Goal: Task Accomplishment & Management: Use online tool/utility

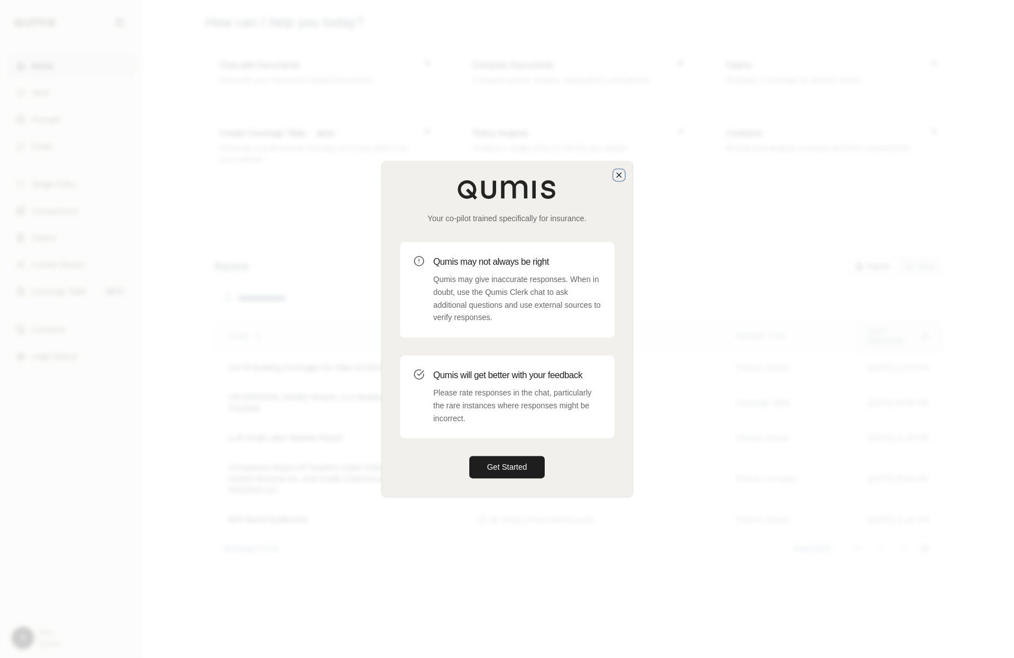
click at [616, 171] on icon "button" at bounding box center [618, 174] width 9 height 9
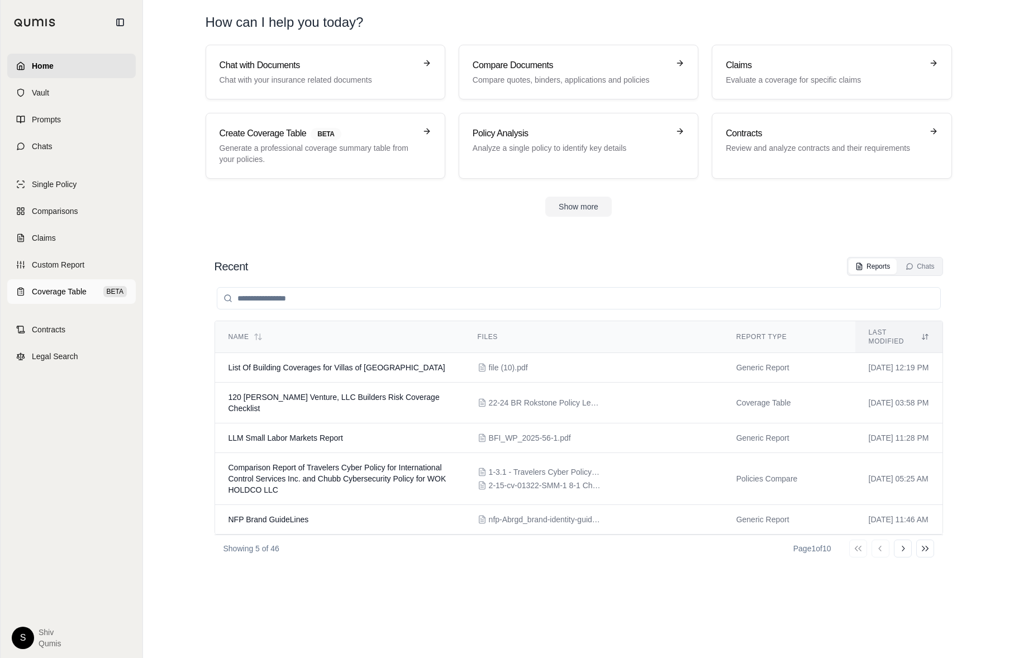
click at [84, 291] on span "Coverage Table" at bounding box center [59, 291] width 55 height 11
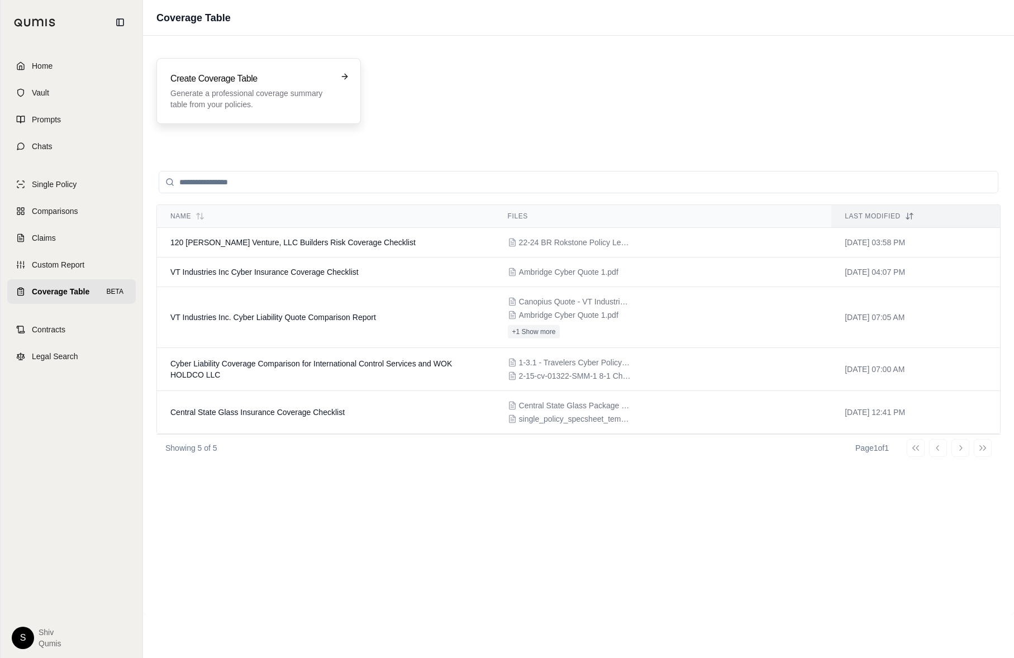
click at [265, 75] on h3 "Create Coverage Table" at bounding box center [250, 78] width 161 height 13
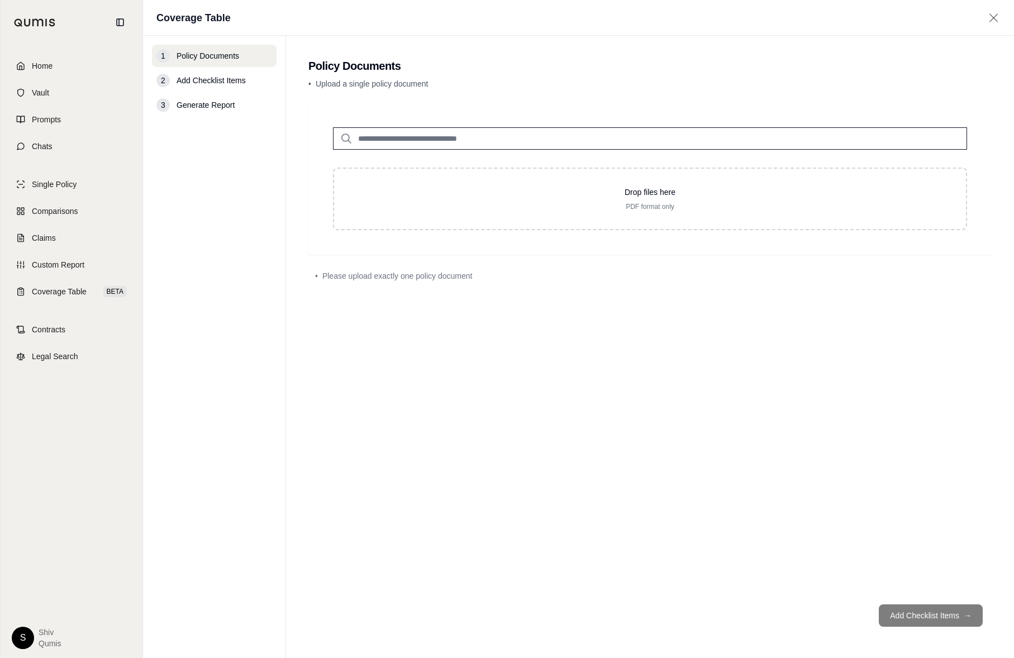
click at [403, 140] on input "search" at bounding box center [650, 138] width 634 height 22
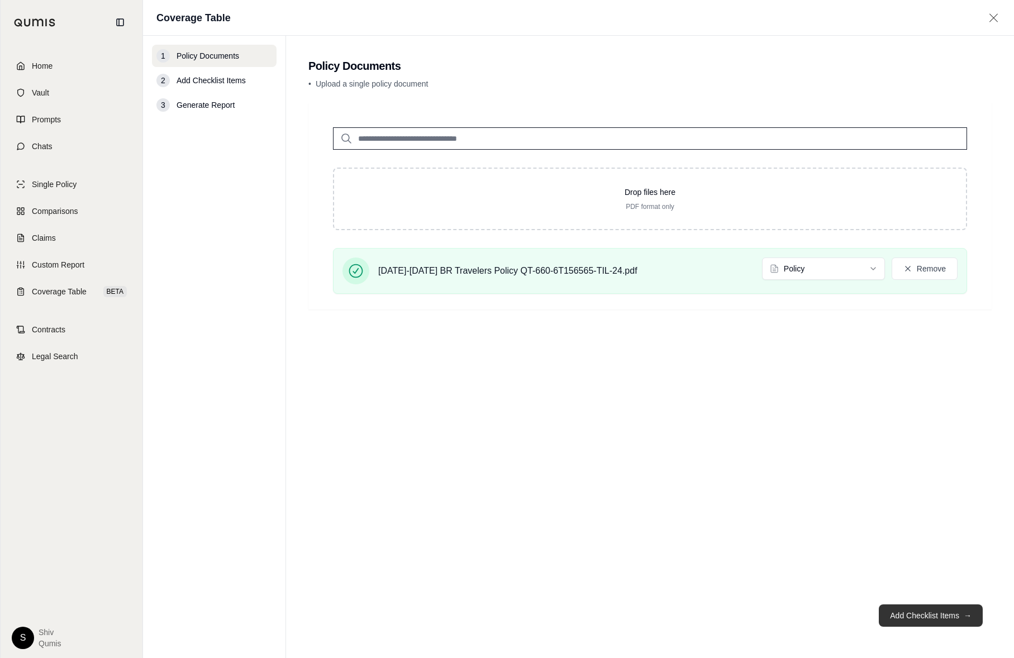
click at [951, 617] on button "Add Checklist Items →" at bounding box center [931, 615] width 104 height 22
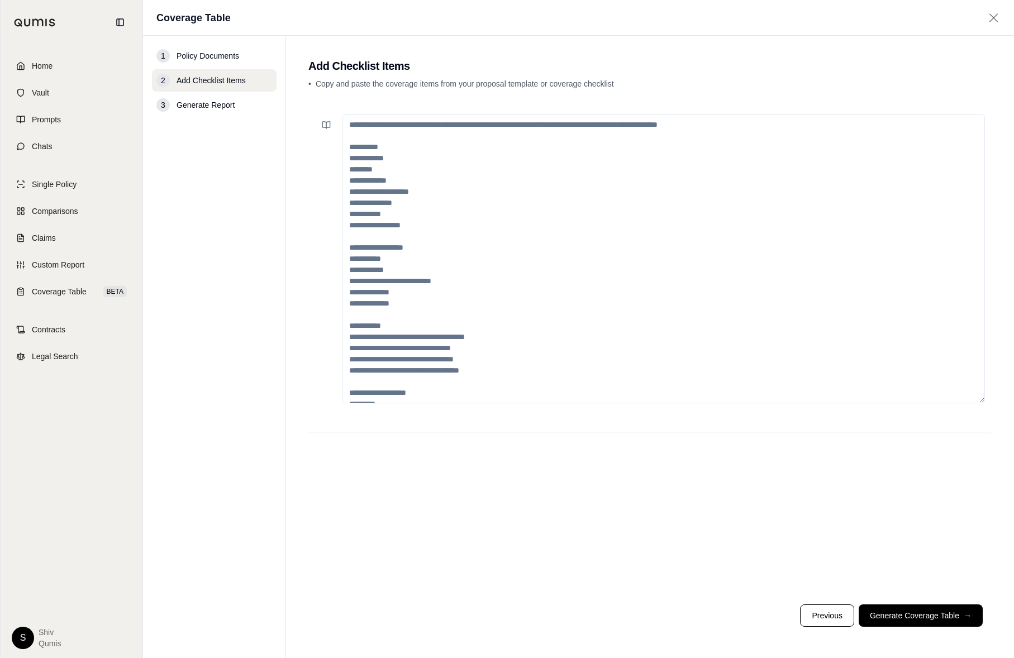
click at [594, 297] on textarea at bounding box center [663, 258] width 643 height 289
paste textarea "**********"
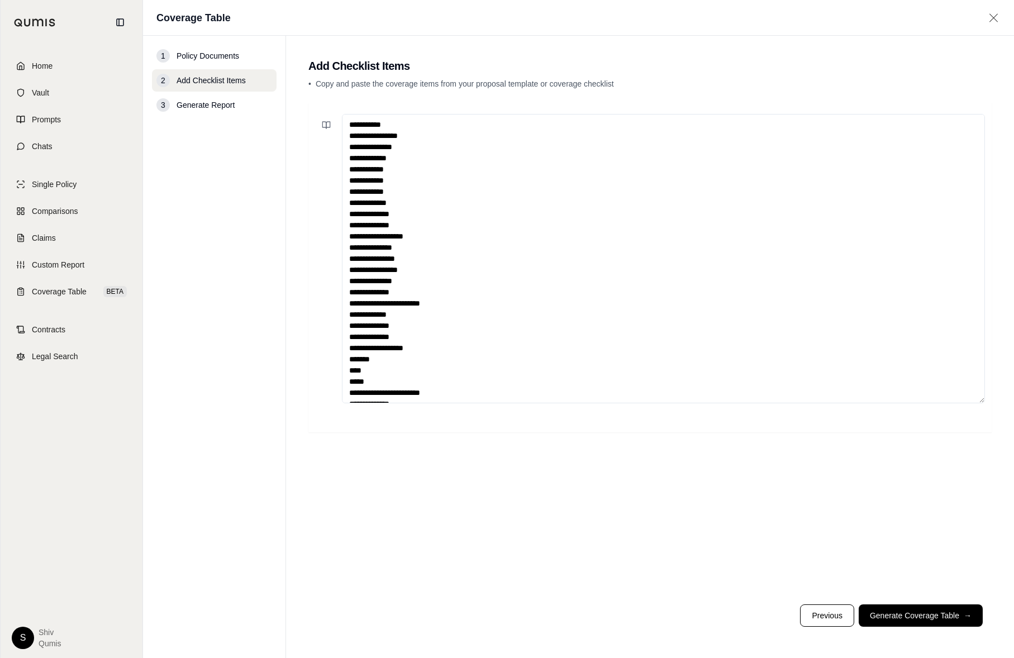
scroll to position [128, 0]
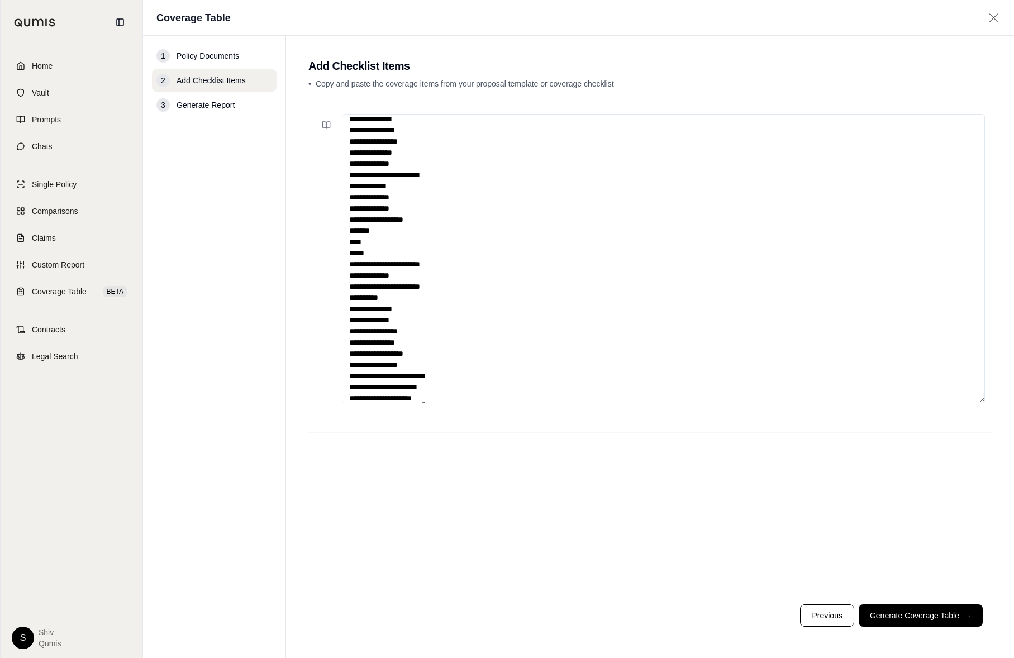
click at [420, 254] on textarea "**********" at bounding box center [663, 258] width 643 height 289
drag, startPoint x: 451, startPoint y: 387, endPoint x: 459, endPoint y: 387, distance: 8.4
click at [459, 387] on textarea "**********" at bounding box center [663, 258] width 643 height 289
click at [431, 388] on textarea "**********" at bounding box center [663, 258] width 643 height 289
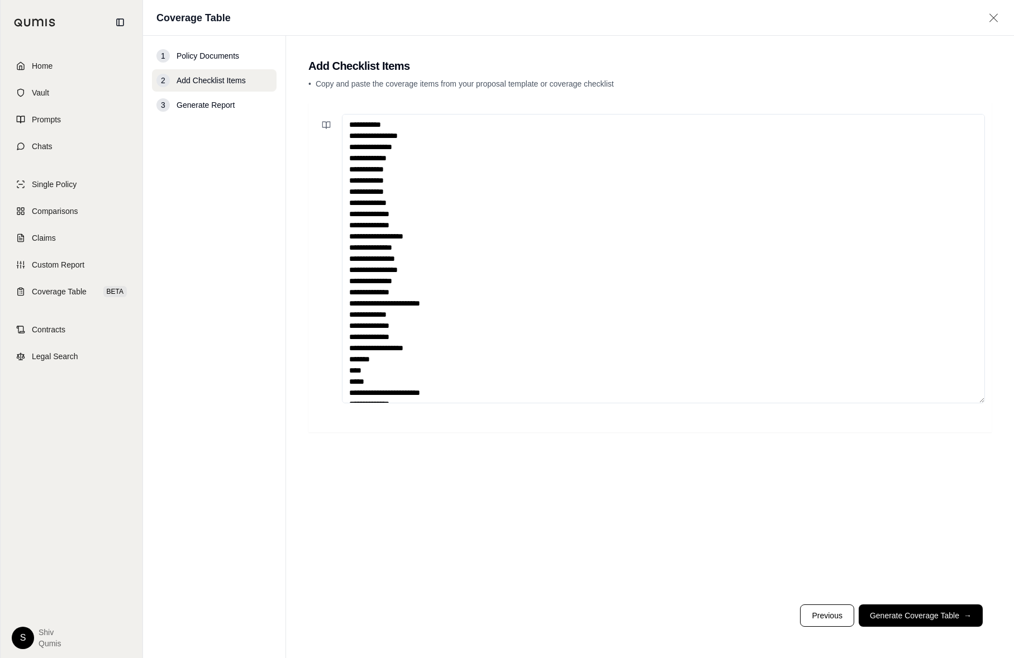
scroll to position [134, 0]
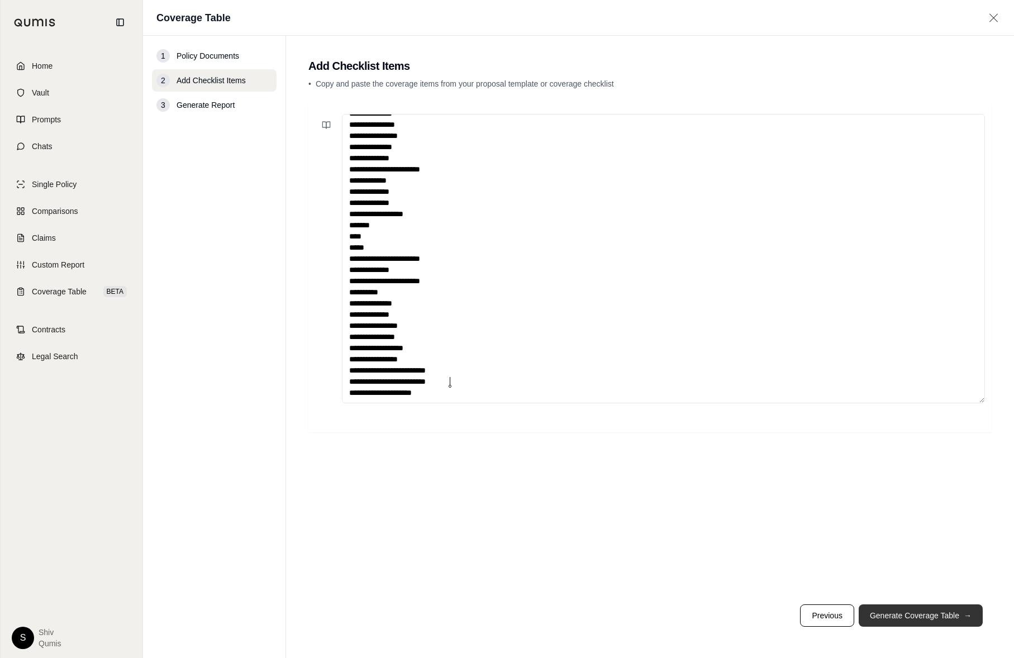
type textarea "**********"
click at [943, 624] on button "Generate Coverage Table →" at bounding box center [921, 615] width 124 height 22
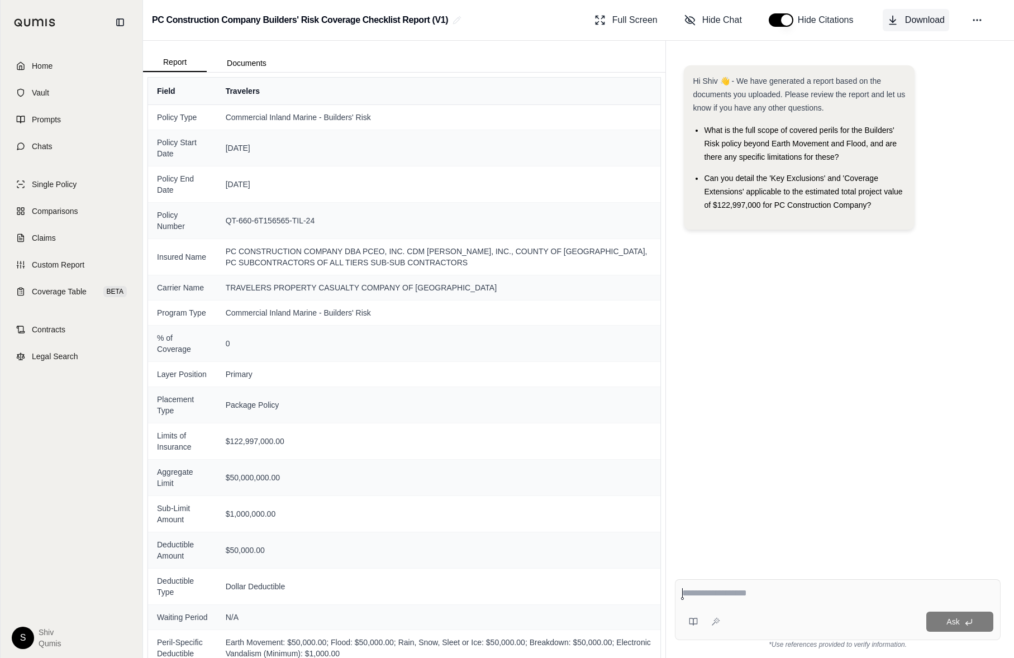
click at [906, 25] on span "Download" at bounding box center [925, 19] width 40 height 13
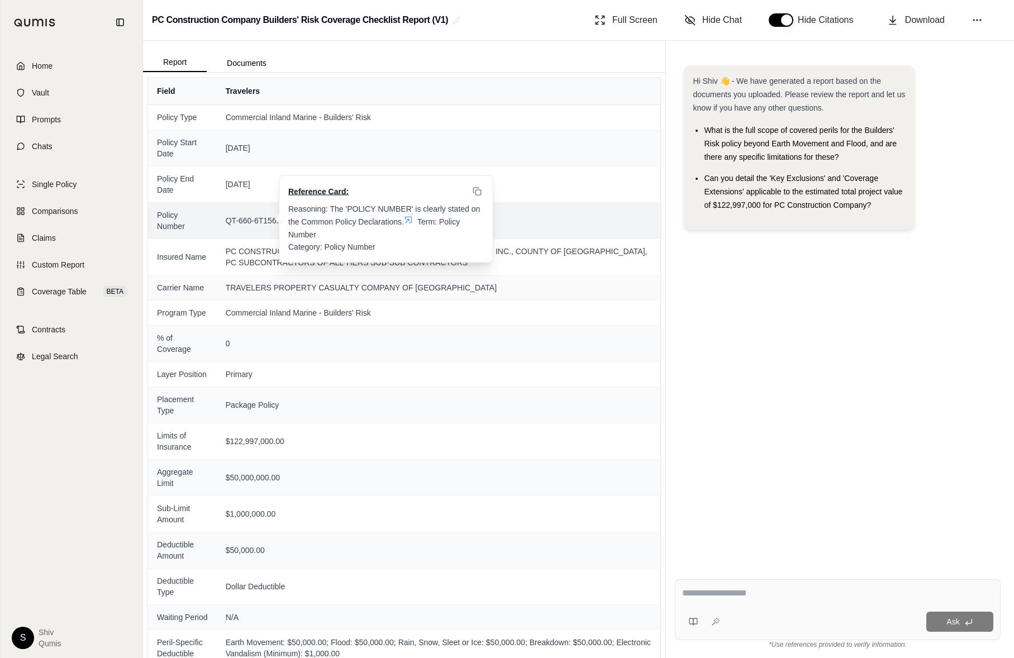
scroll to position [466, 0]
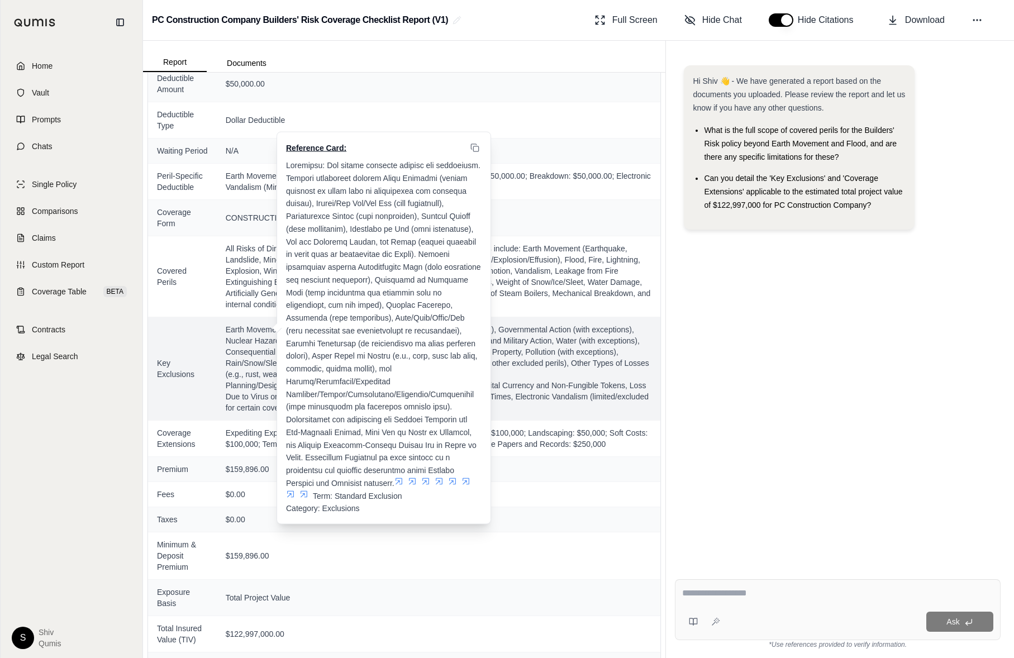
click at [307, 490] on icon at bounding box center [304, 493] width 7 height 7
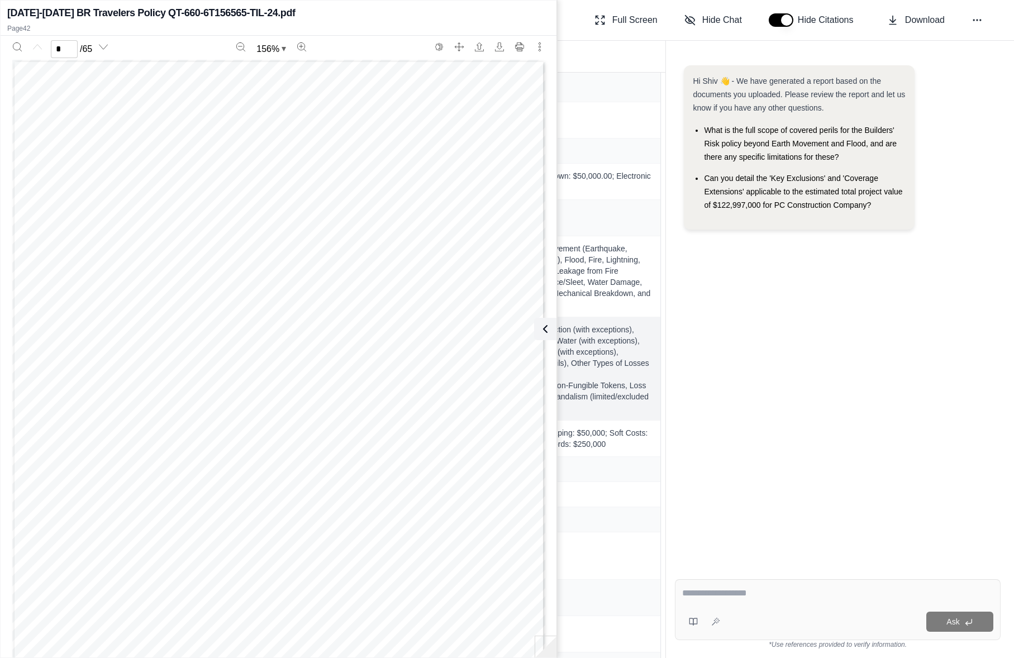
scroll to position [28274, 0]
type input "**"
click at [545, 328] on icon at bounding box center [542, 328] width 13 height 13
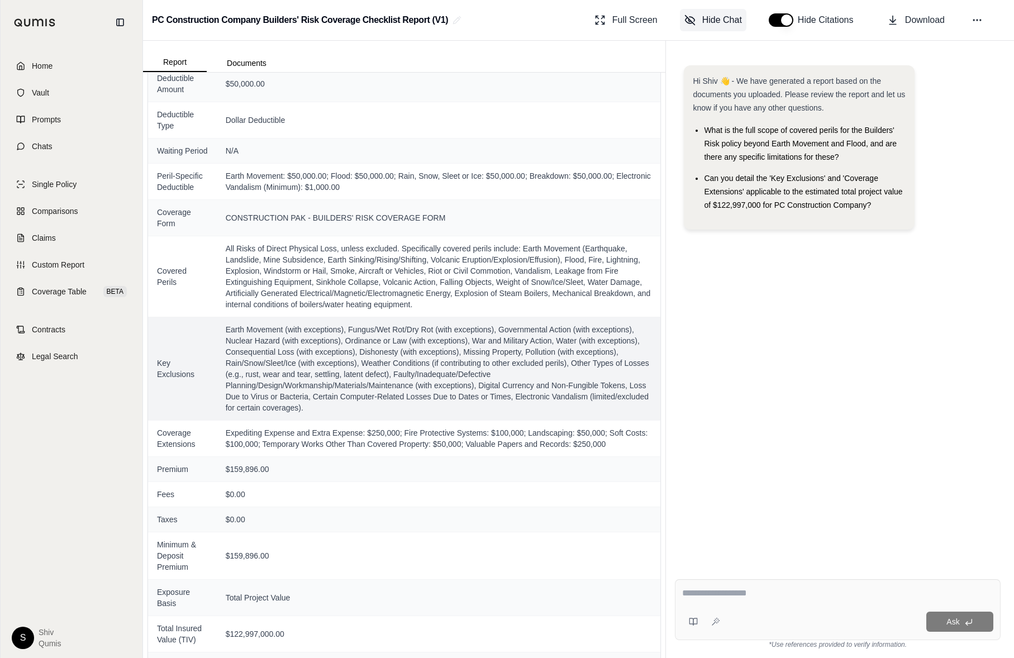
click at [720, 20] on span "Hide Chat" at bounding box center [722, 19] width 40 height 13
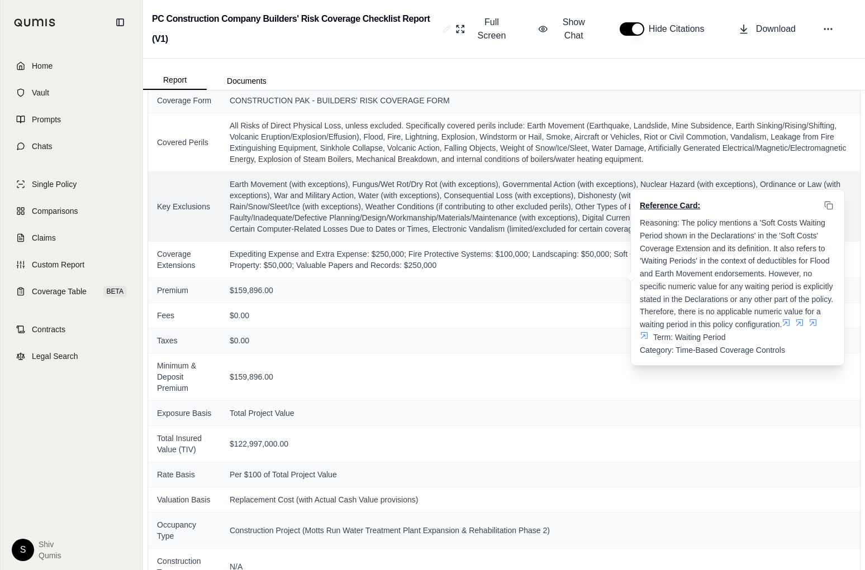
scroll to position [811, 0]
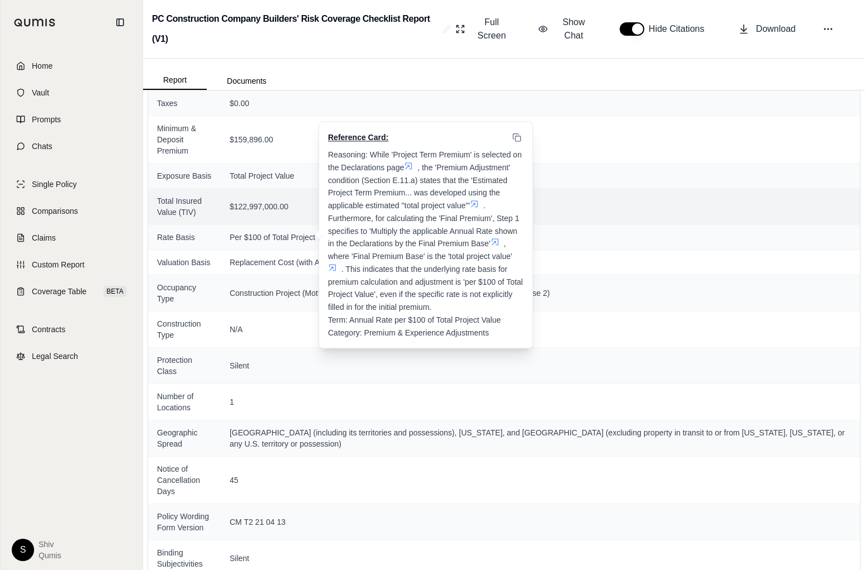
click at [274, 204] on td "$122,997,000.00" at bounding box center [540, 206] width 639 height 36
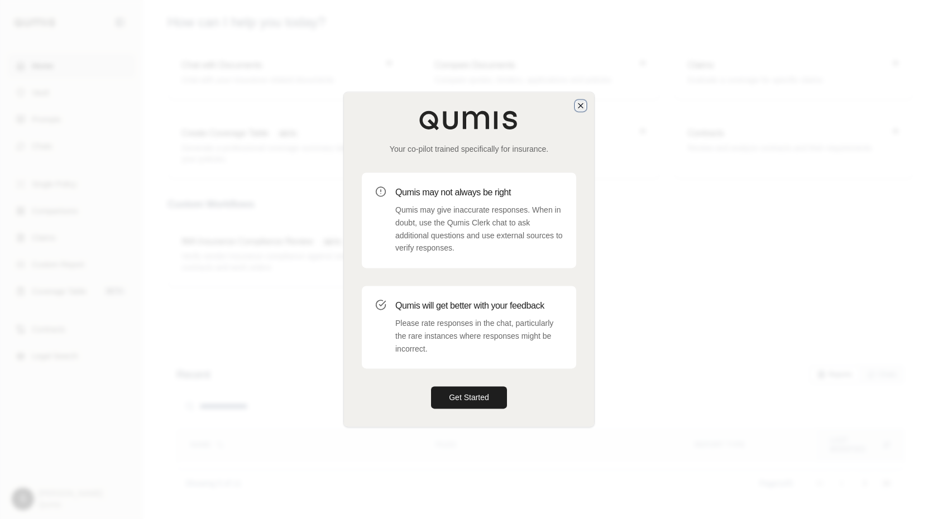
click at [583, 106] on icon "button" at bounding box center [580, 105] width 9 height 9
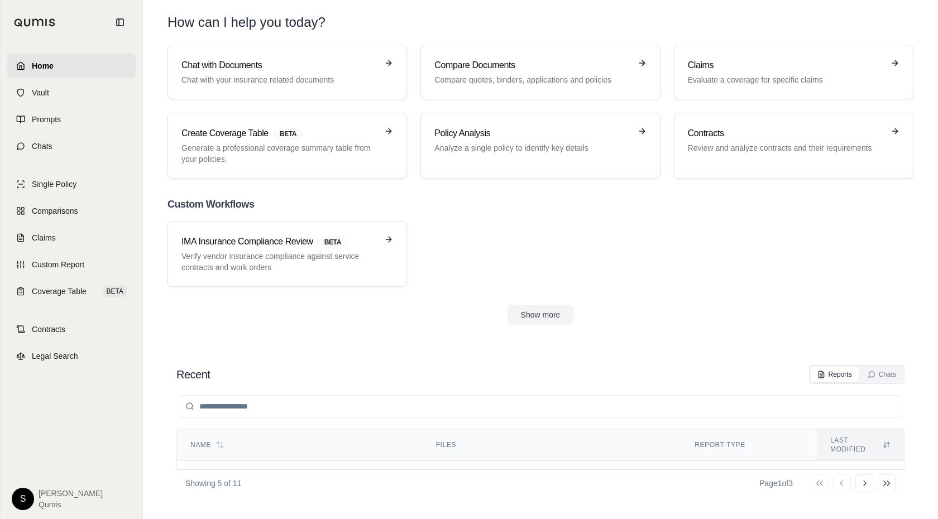
scroll to position [191, 0]
click at [535, 311] on button "Show more" at bounding box center [541, 315] width 66 height 20
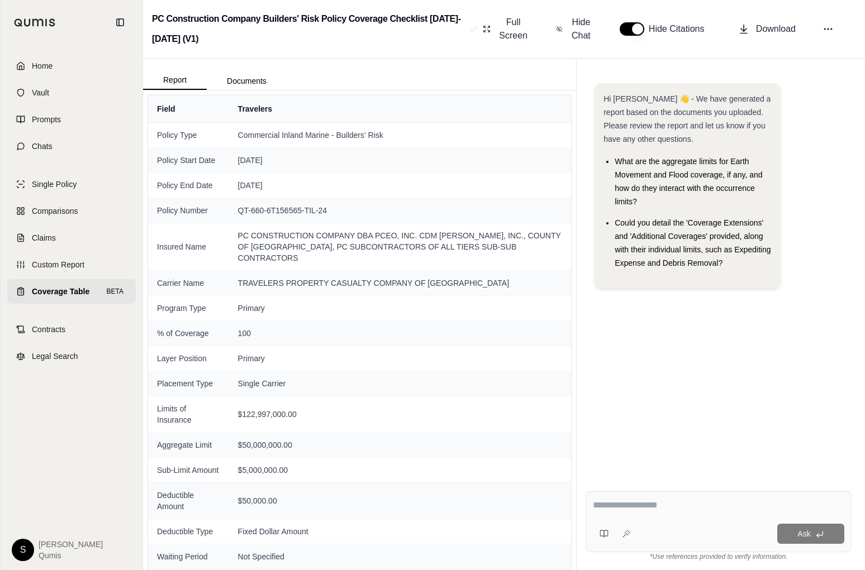
click at [66, 295] on span "Coverage Table" at bounding box center [61, 291] width 58 height 11
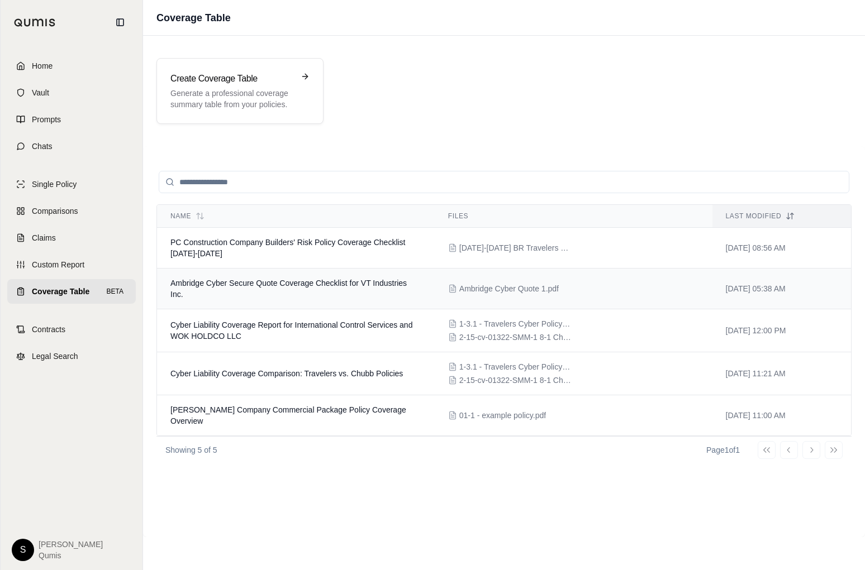
click at [265, 299] on td "Ambridge Cyber Secure Quote Coverage Checklist for VT Industries Inc." at bounding box center [296, 289] width 278 height 41
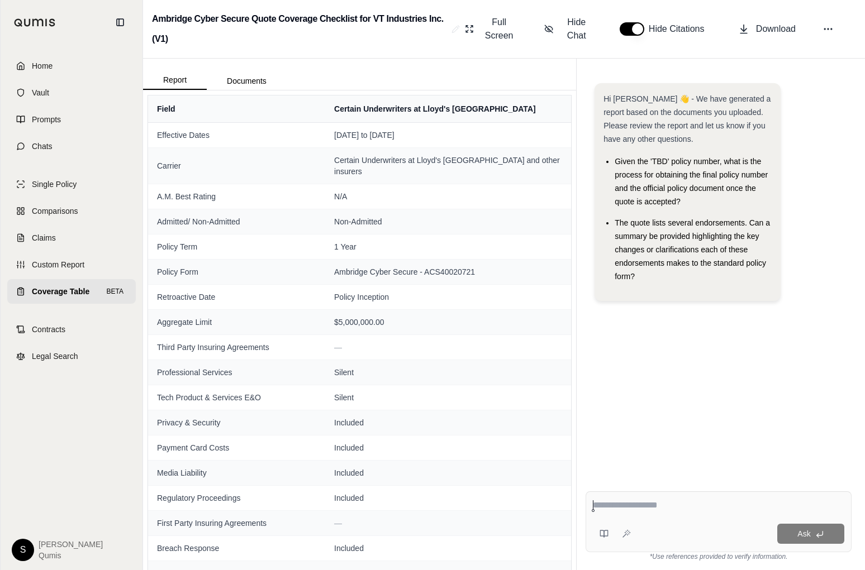
click at [65, 293] on span "Coverage Table" at bounding box center [61, 291] width 58 height 11
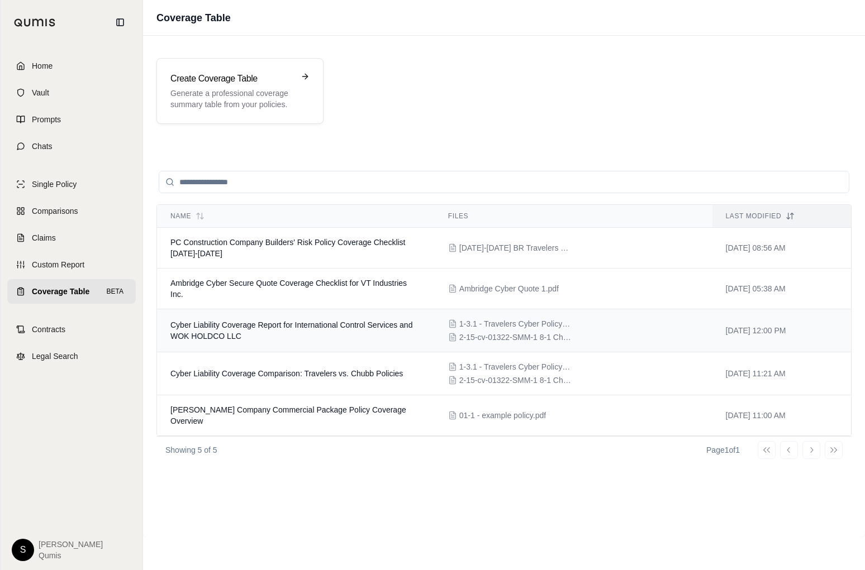
click at [291, 323] on span "Cyber Liability Coverage Report for International Control Services and WOK HOLD…" at bounding box center [291, 331] width 242 height 20
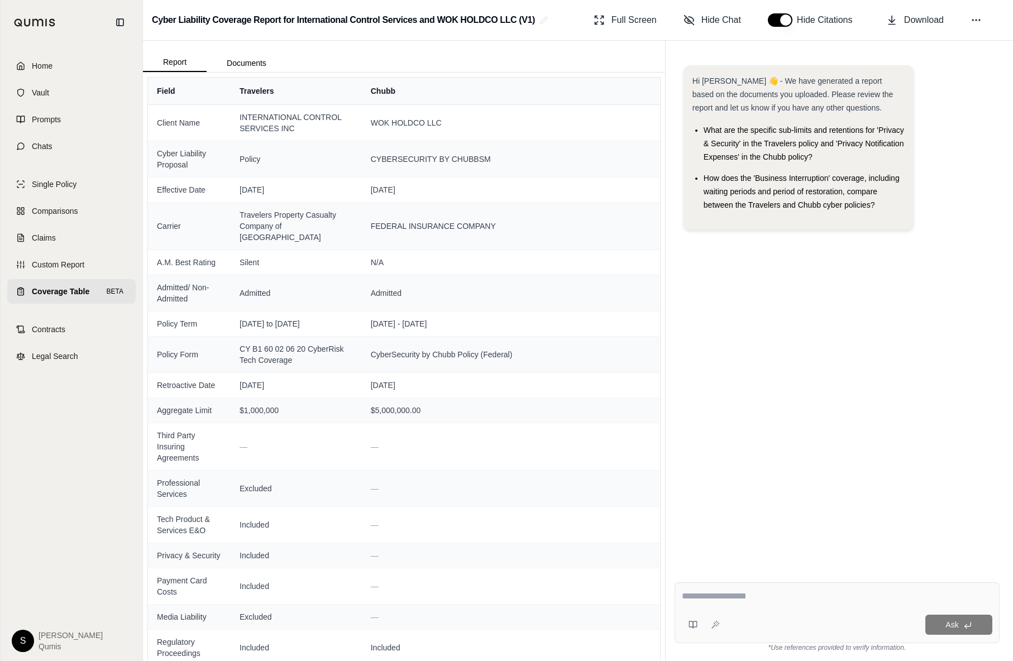
click at [58, 279] on link "Coverage Table BETA" at bounding box center [71, 291] width 128 height 25
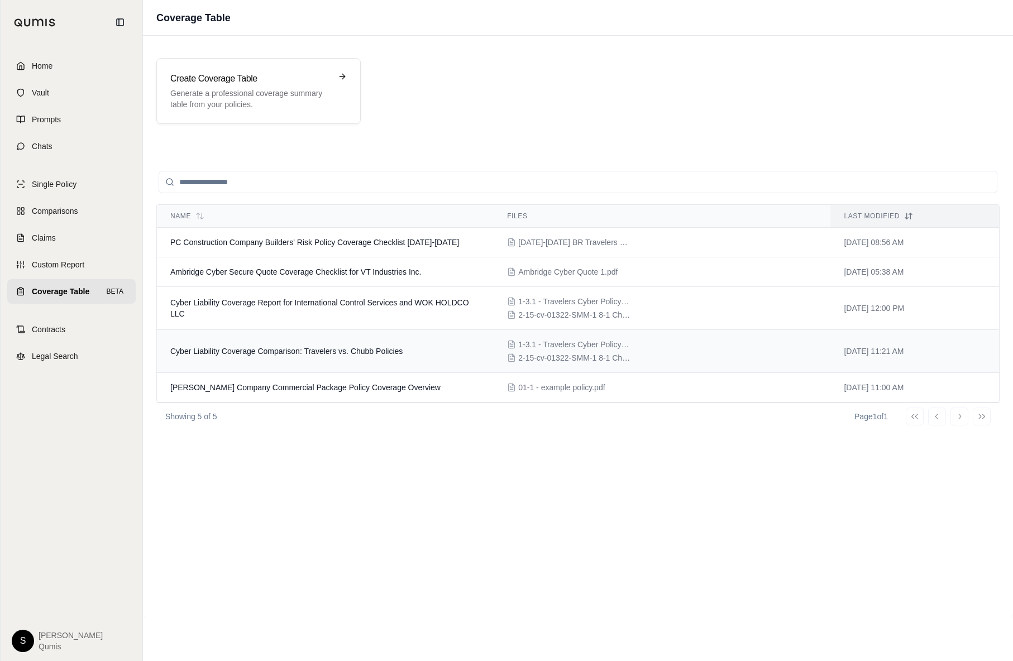
click at [344, 344] on td "Cyber Liability Coverage Comparison: Travelers vs. Chubb Policies" at bounding box center [325, 351] width 337 height 43
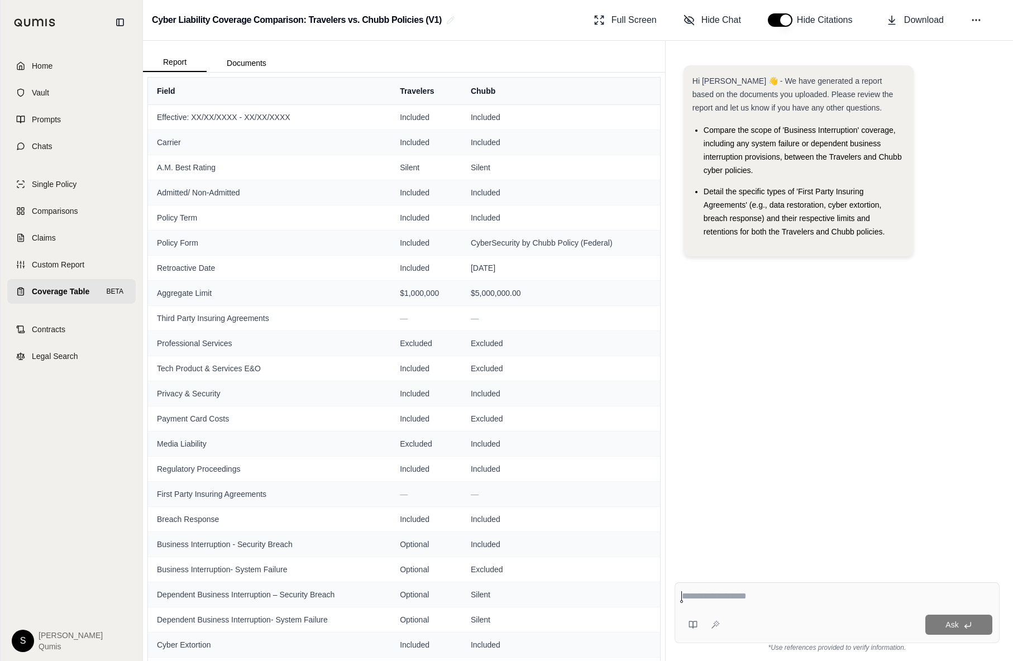
click at [35, 290] on span "Coverage Table" at bounding box center [61, 291] width 58 height 11
